Goal: Find specific page/section: Find specific page/section

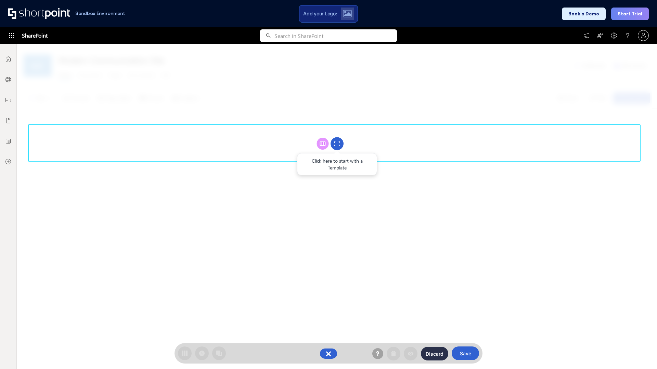
click at [337, 144] on circle at bounding box center [336, 143] width 13 height 13
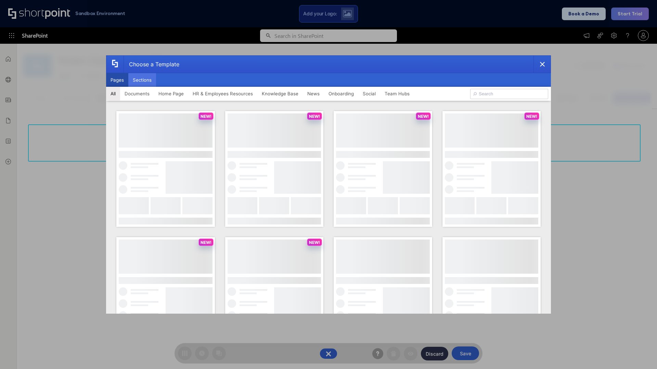
click at [142, 80] on button "Sections" at bounding box center [142, 80] width 28 height 14
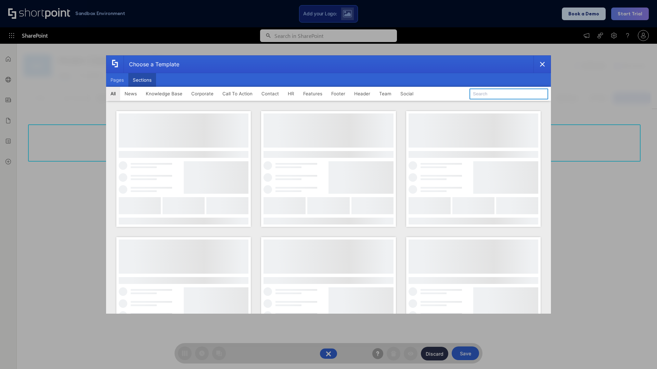
type input "Meet The Team 3"
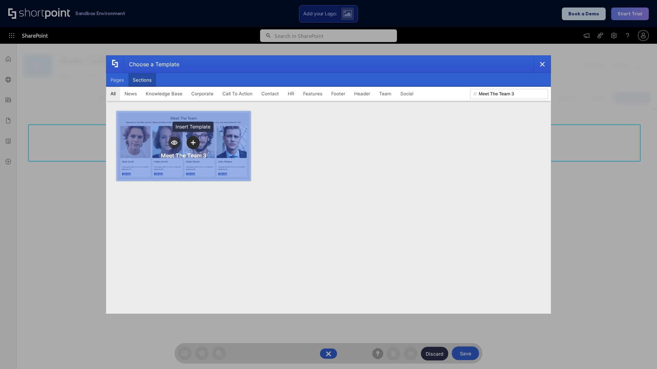
click at [193, 143] on icon "template selector" at bounding box center [193, 143] width 5 height 5
